Goal: Task Accomplishment & Management: Manage account settings

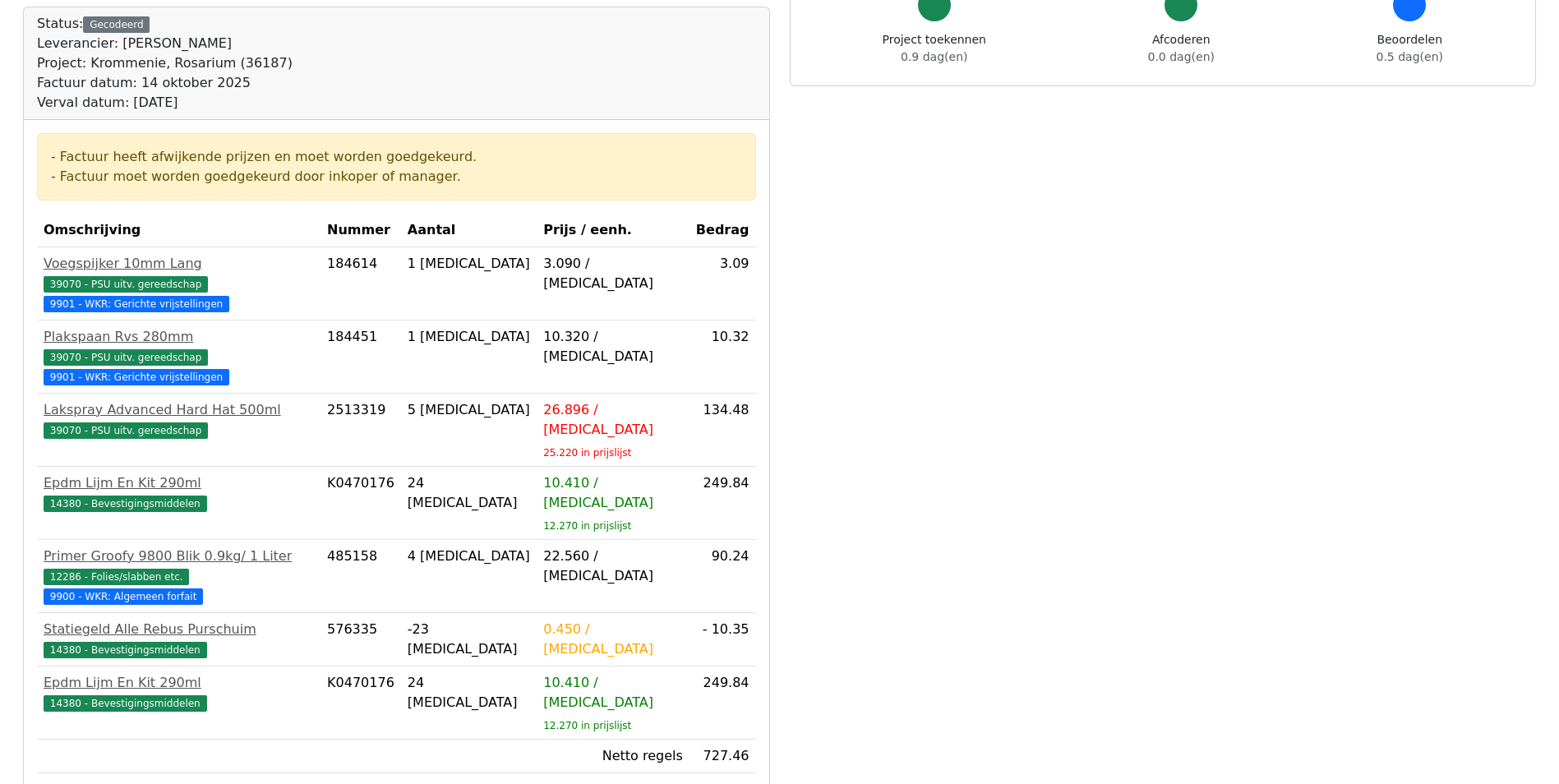
scroll to position [411, 0]
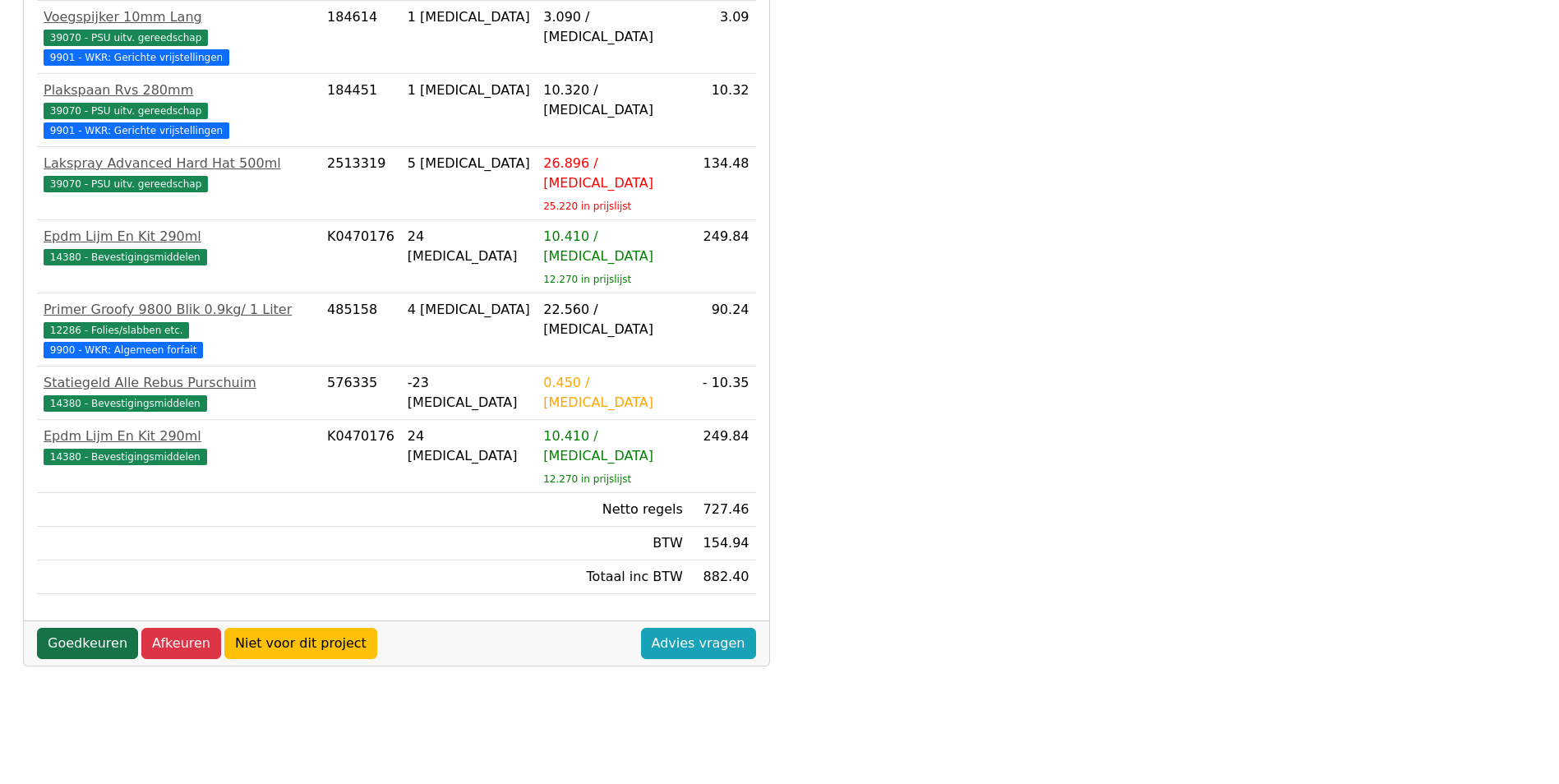
click at [78, 628] on link "Goedkeuren" at bounding box center [88, 644] width 101 height 31
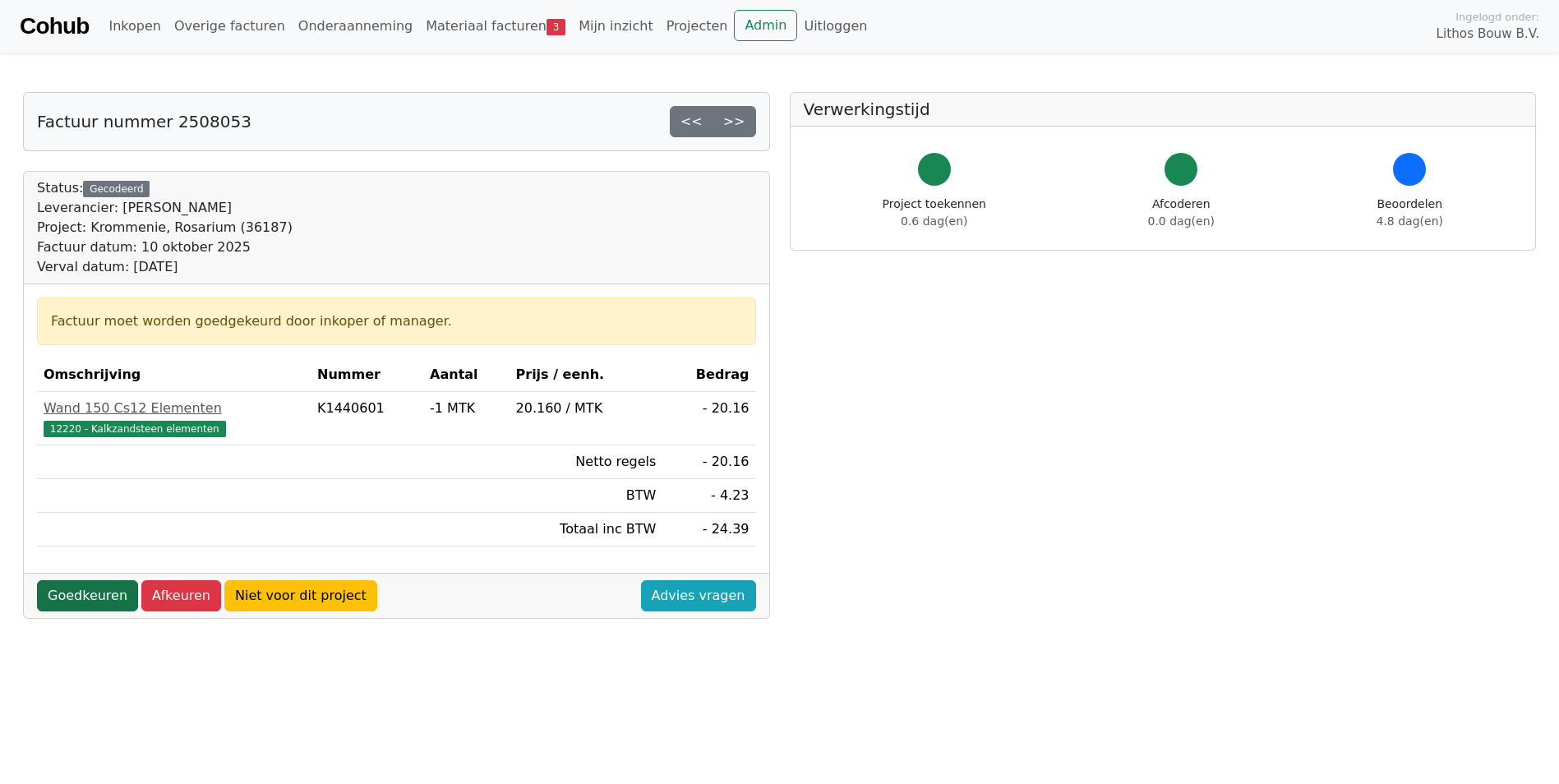
click at [74, 590] on link "Goedkeuren" at bounding box center [88, 596] width 101 height 31
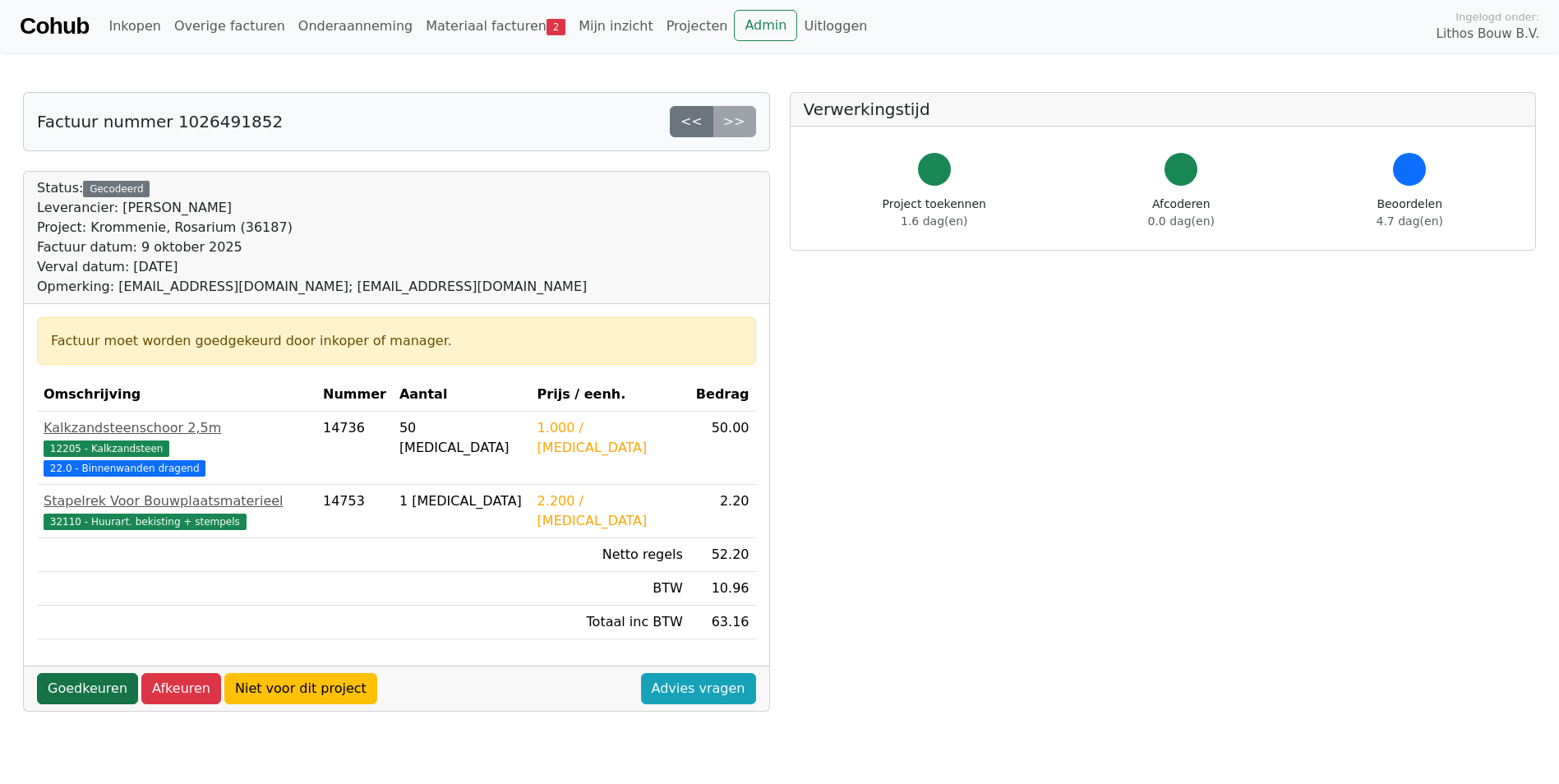
click at [59, 673] on link "Goedkeuren" at bounding box center [88, 689] width 101 height 31
